Goal: Task Accomplishment & Management: Manage account settings

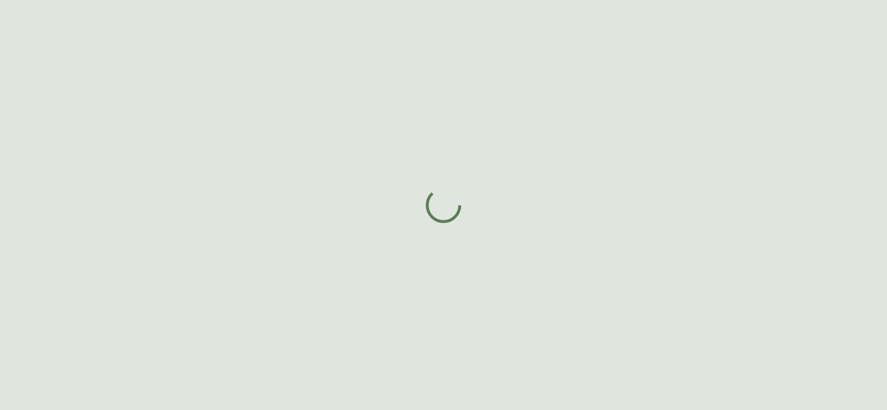
select select "ON"
select select "CA"
select select "CA_EN"
select select "Social Media"
select select "Interior Designer"
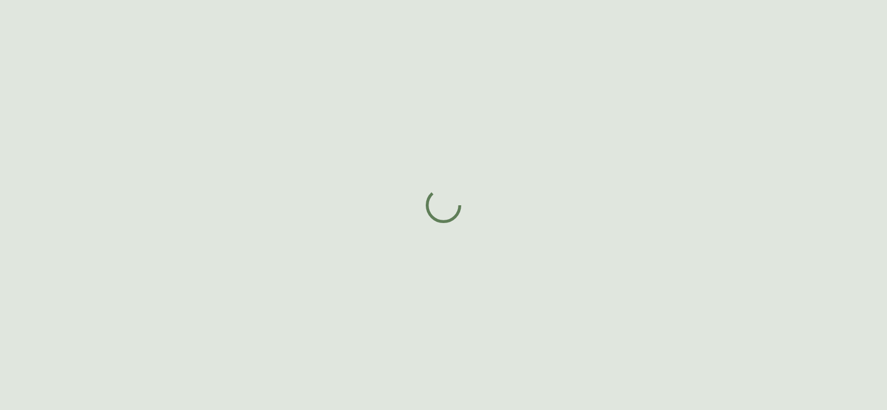
select select "cjw10z96s008u6gs0ccm7hd19"
select select "false"
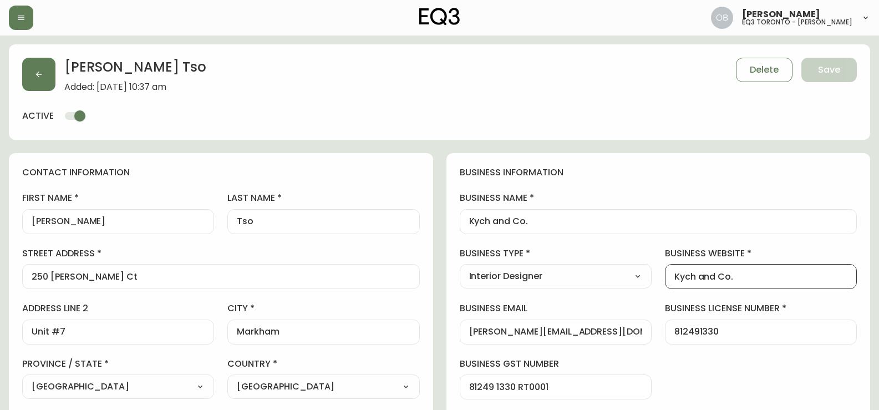
scroll to position [1, 0]
drag, startPoint x: 762, startPoint y: 277, endPoint x: 639, endPoint y: 284, distance: 123.8
click at [639, 284] on div "business information business name Kych and Co. business type Interior Designer…" at bounding box center [658, 337] width 424 height 369
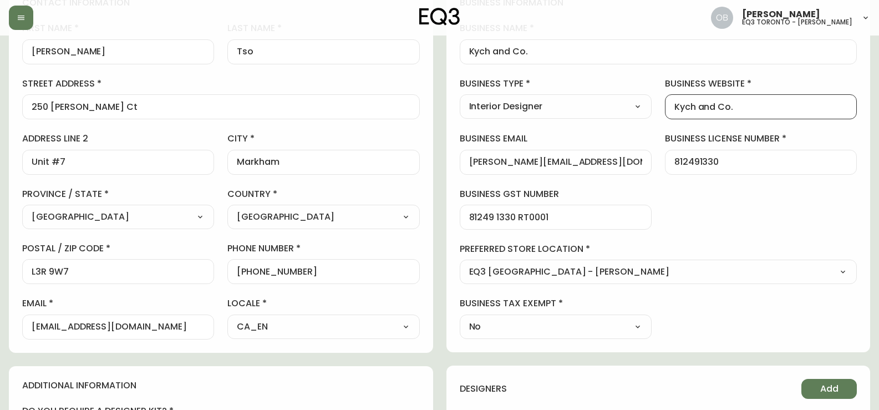
scroll to position [277, 0]
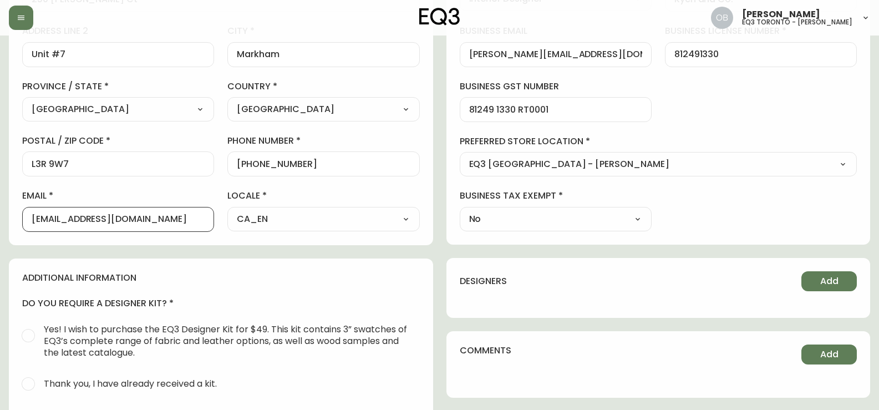
click at [0, 221] on main "[PERSON_NAME] Added: [DATE] 10:37 am Delete Save active contact information fir…" at bounding box center [439, 179] width 879 height 843
type input "[EMAIL_ADDRESS][DOMAIN_NAME]"
